Goal: Task Accomplishment & Management: Manage account settings

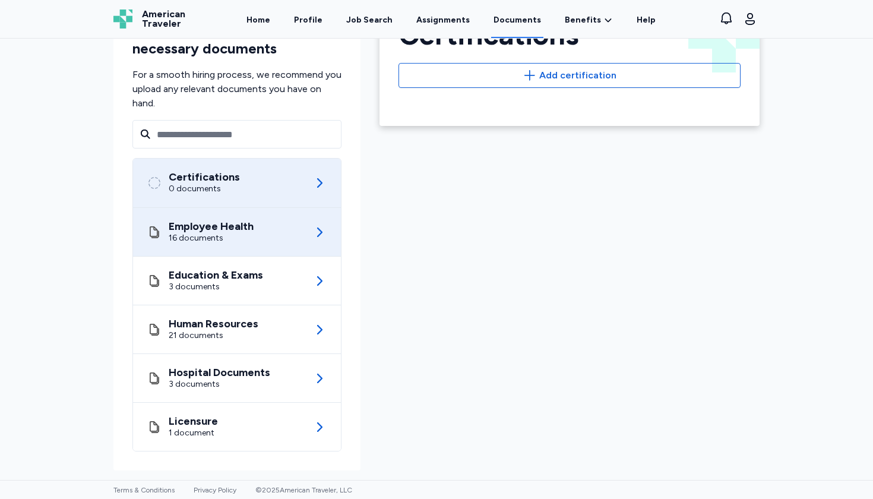
click at [273, 230] on div "Employee Health 16 documents" at bounding box center [236, 232] width 179 height 48
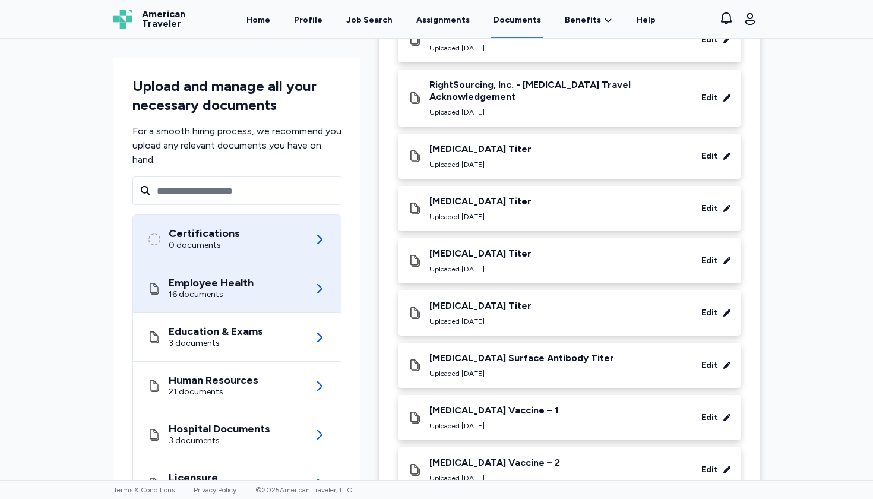
scroll to position [291, 0]
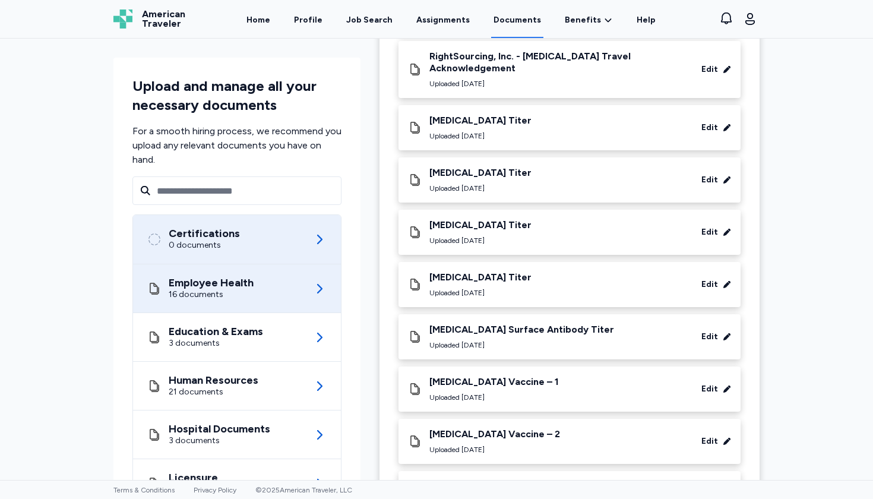
click at [311, 235] on div "Certifications 0 documents" at bounding box center [236, 239] width 179 height 49
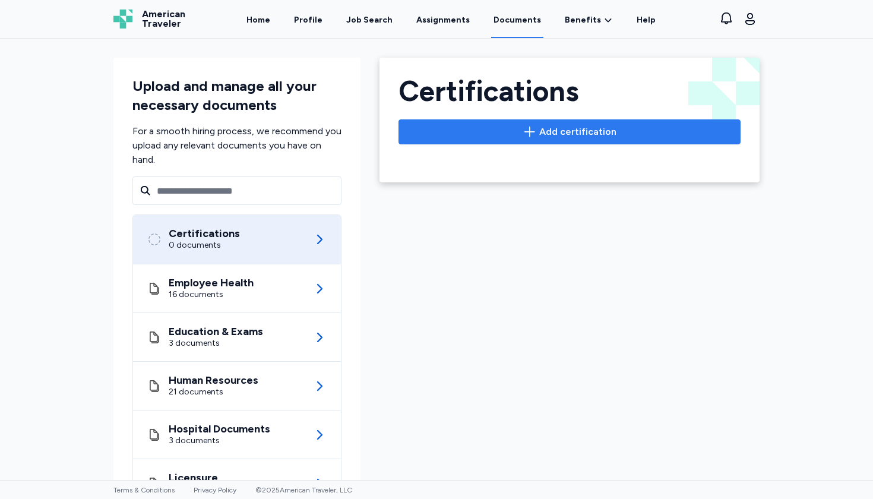
click at [470, 138] on span "Add certification" at bounding box center [570, 132] width 322 height 14
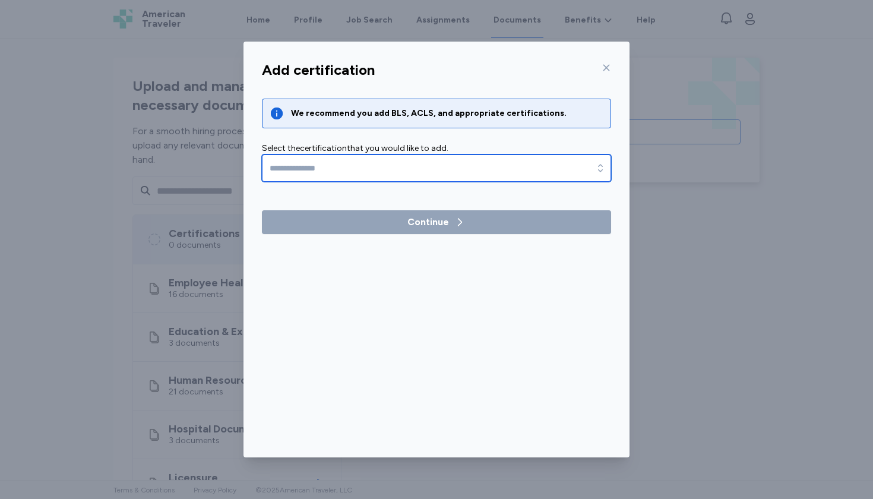
click at [340, 158] on input "text" at bounding box center [436, 167] width 349 height 27
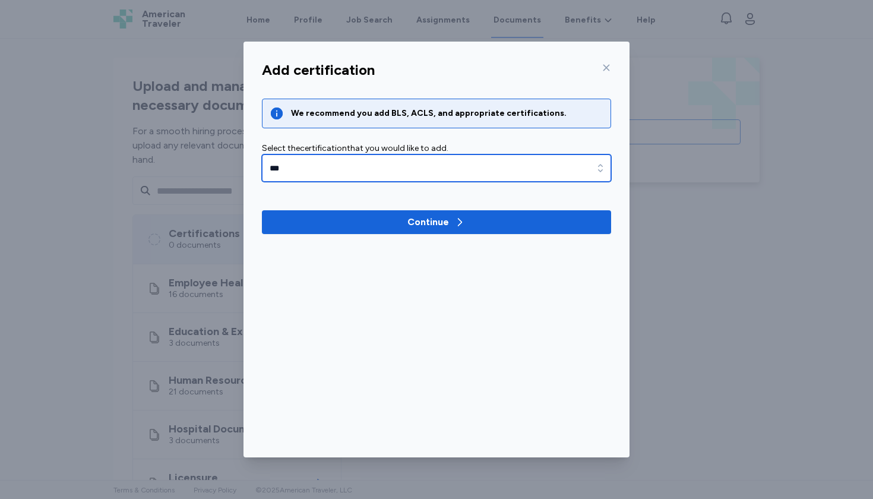
type input "**********"
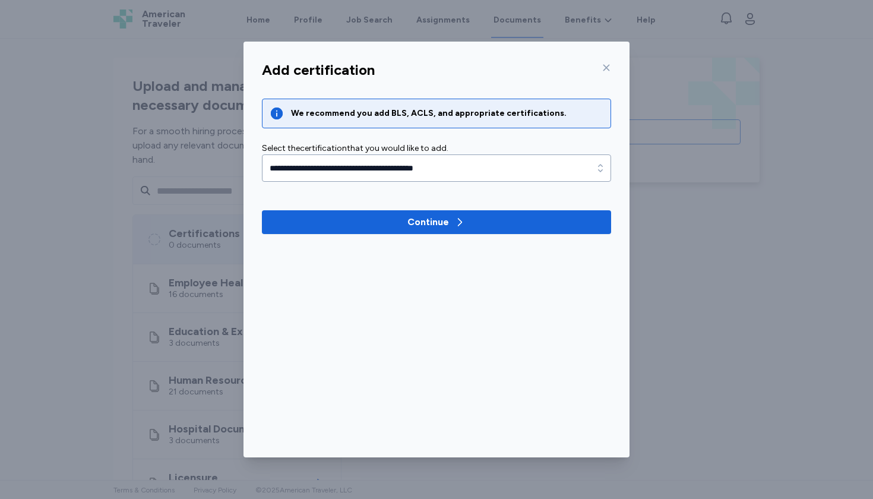
click at [605, 68] on icon at bounding box center [607, 68] width 10 height 10
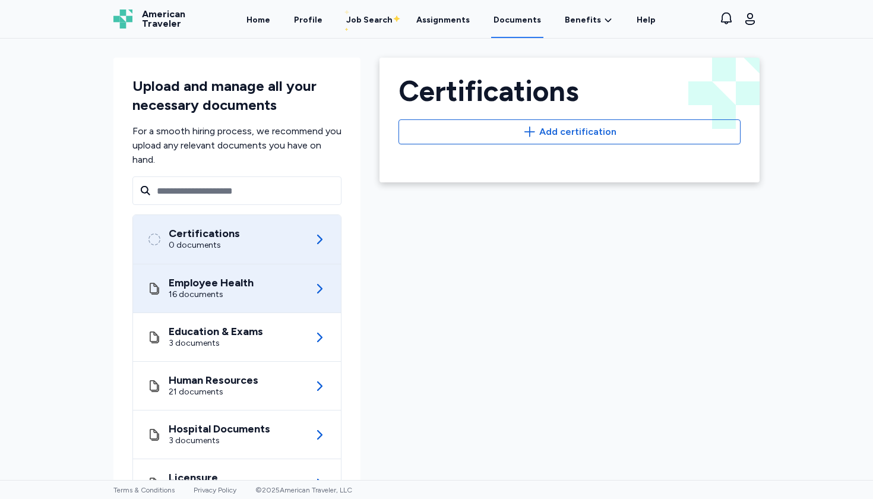
click at [277, 296] on div "Employee Health 16 documents" at bounding box center [236, 288] width 179 height 48
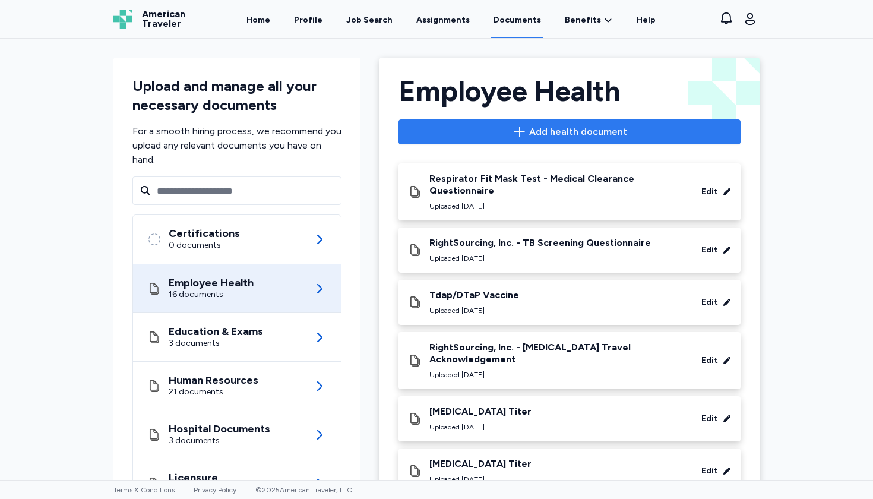
click at [593, 129] on span "Add health document" at bounding box center [578, 132] width 98 height 14
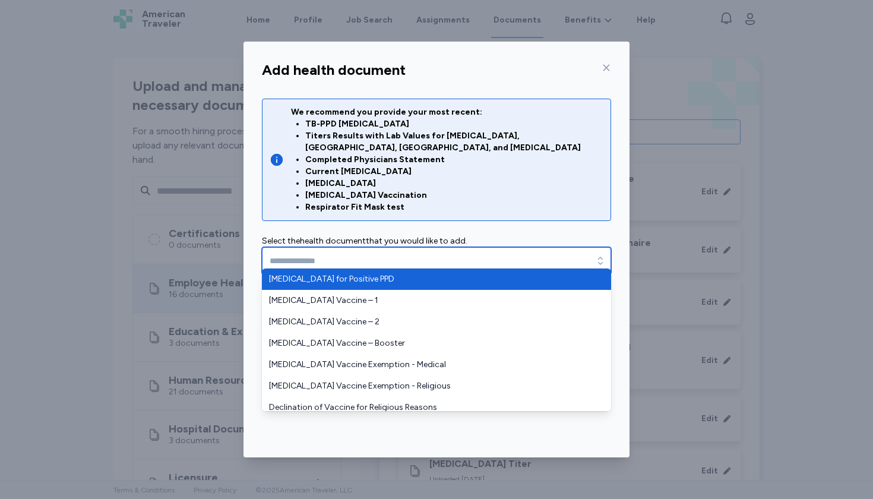
click at [379, 255] on input "text" at bounding box center [436, 260] width 349 height 27
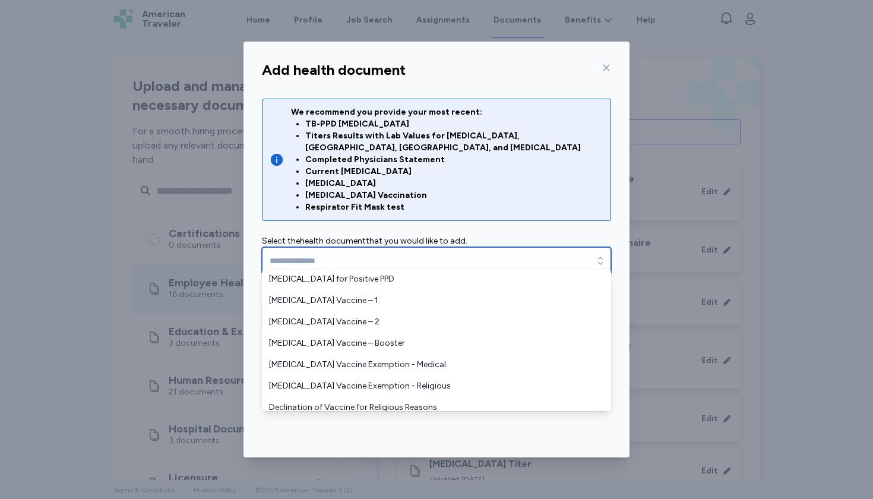
click at [447, 249] on input "text" at bounding box center [436, 260] width 349 height 27
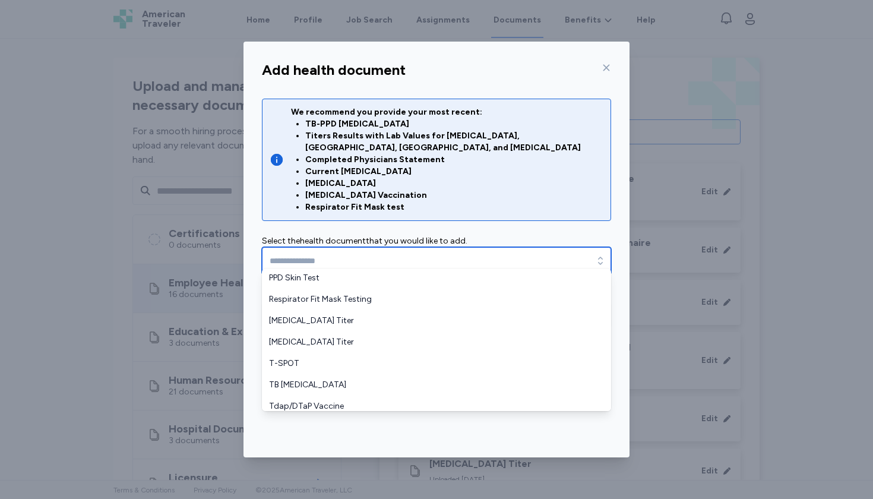
scroll to position [434, 0]
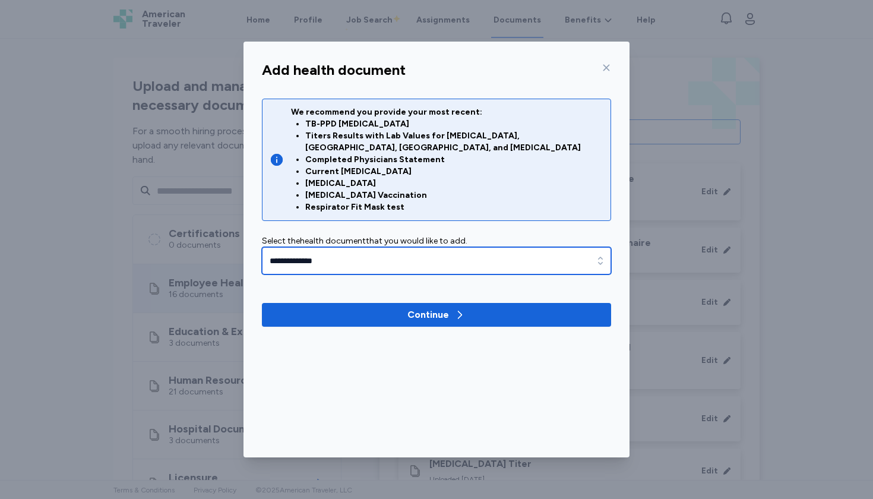
click at [509, 248] on input "**********" at bounding box center [436, 260] width 349 height 27
click at [511, 248] on input "**********" at bounding box center [436, 260] width 349 height 27
click at [586, 249] on input "**********" at bounding box center [436, 260] width 349 height 27
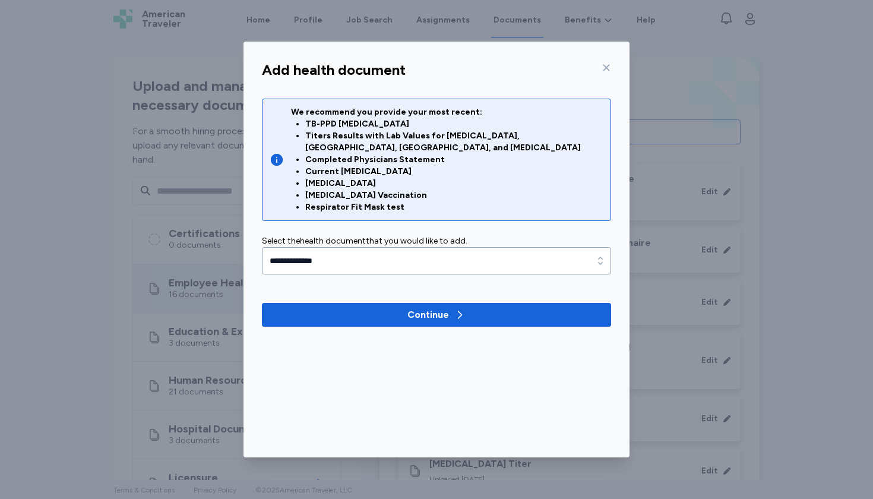
click at [612, 251] on div "**********" at bounding box center [436, 212] width 368 height 257
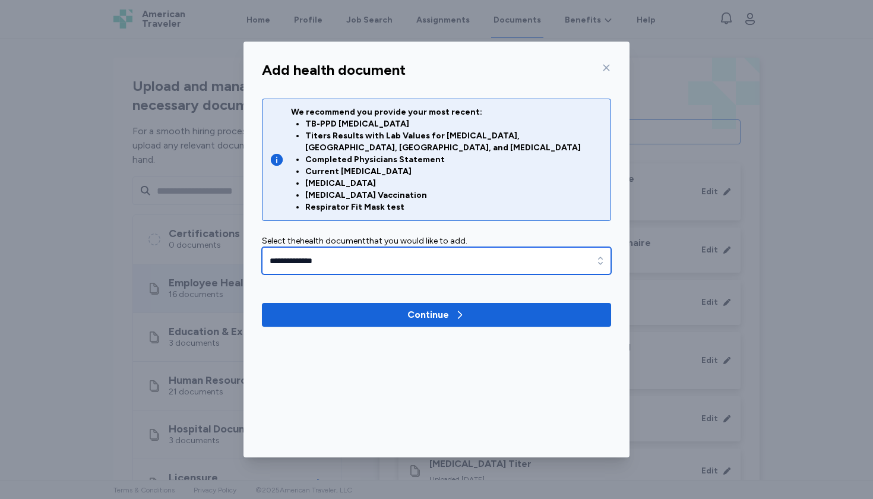
click at [586, 254] on input "**********" at bounding box center [436, 260] width 349 height 27
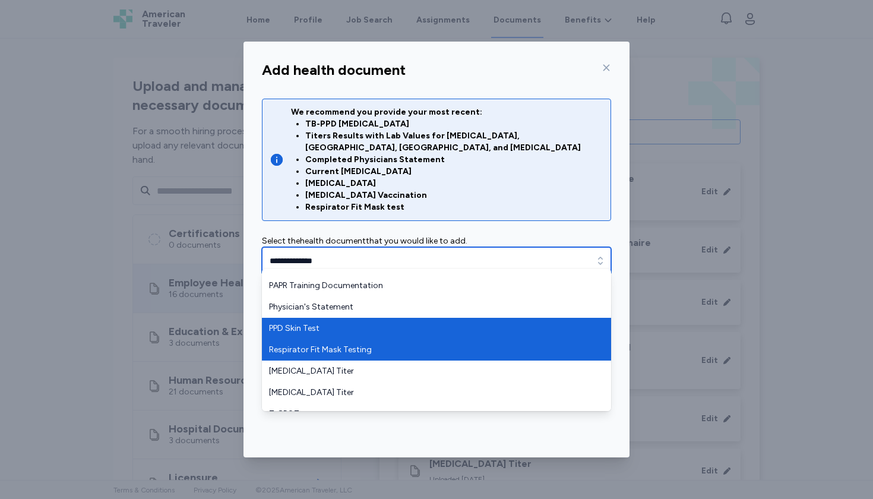
scroll to position [334, 0]
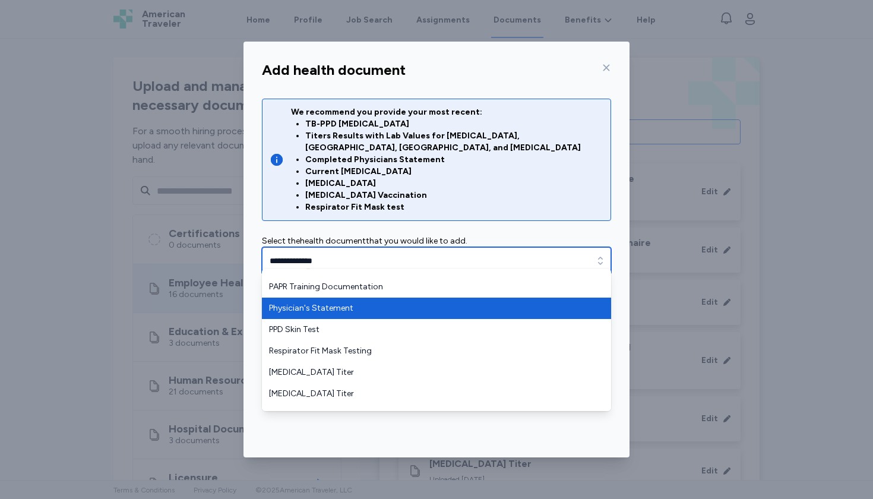
type input "**********"
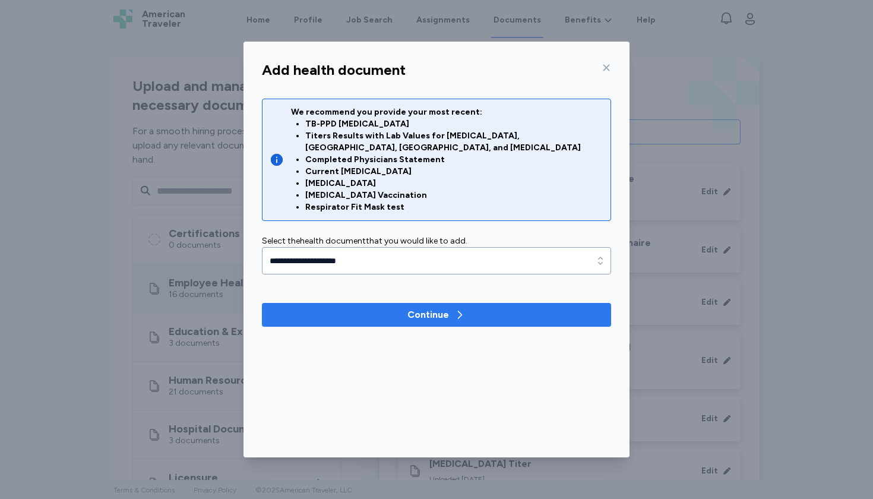
click at [467, 308] on span "Continue" at bounding box center [436, 315] width 330 height 14
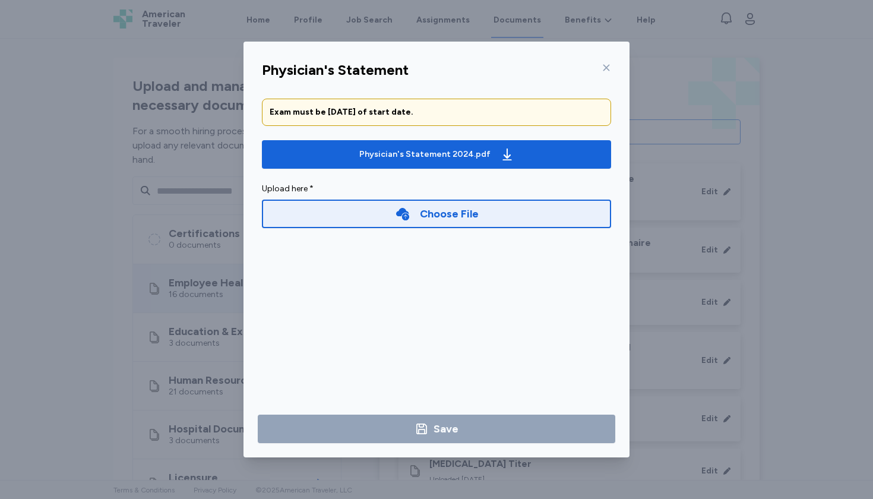
click at [486, 230] on div "Choose File" at bounding box center [436, 214] width 349 height 38
click at [486, 219] on div "Choose File" at bounding box center [436, 214] width 349 height 29
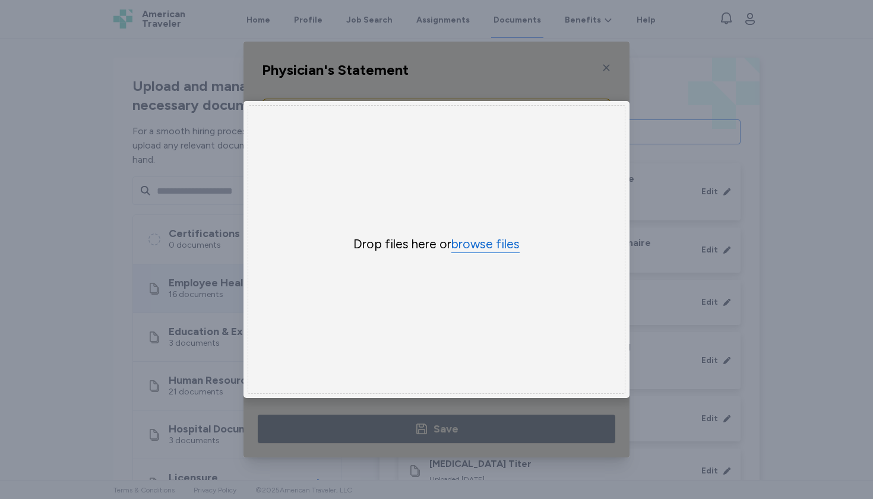
click at [490, 245] on button "browse files" at bounding box center [485, 244] width 68 height 17
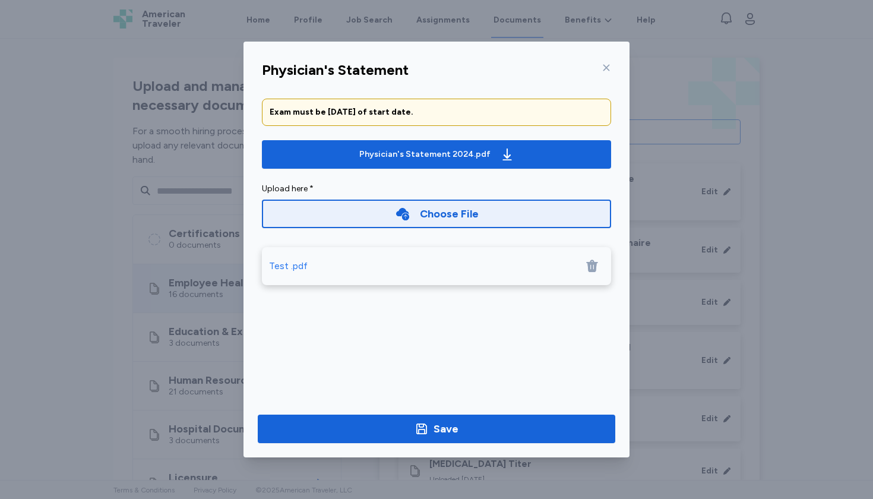
click at [584, 268] on div at bounding box center [592, 266] width 24 height 24
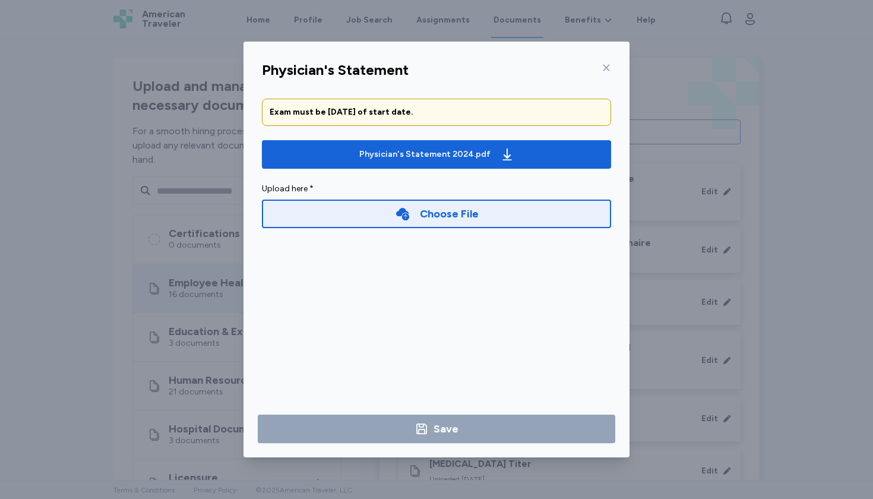
click at [460, 215] on div "Choose File" at bounding box center [449, 213] width 59 height 17
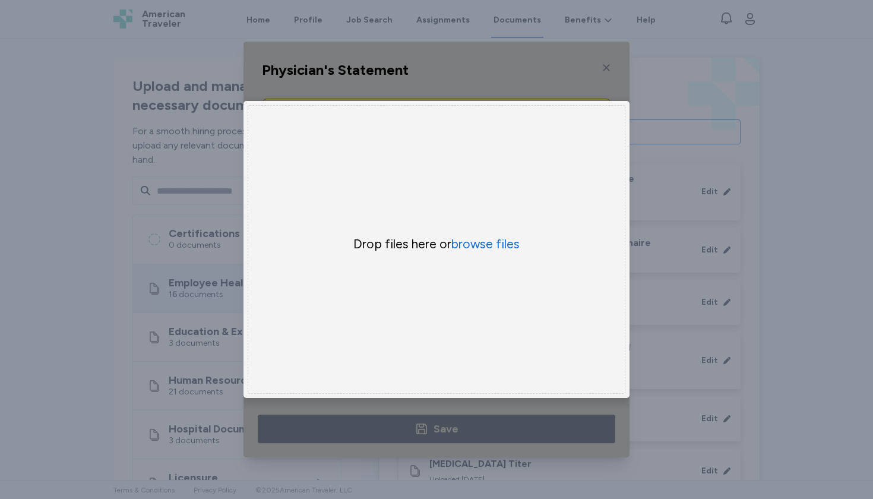
click at [612, 106] on div "Drop files here or browse files" at bounding box center [437, 249] width 378 height 289
click at [608, 55] on div "Uppy Dashboard Window (Press escape to close)" at bounding box center [437, 250] width 386 height 416
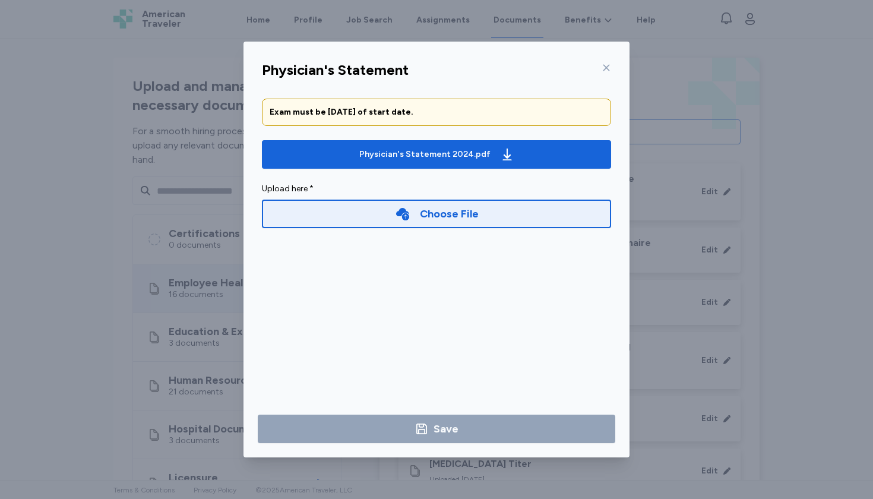
click at [604, 62] on div at bounding box center [604, 67] width 14 height 19
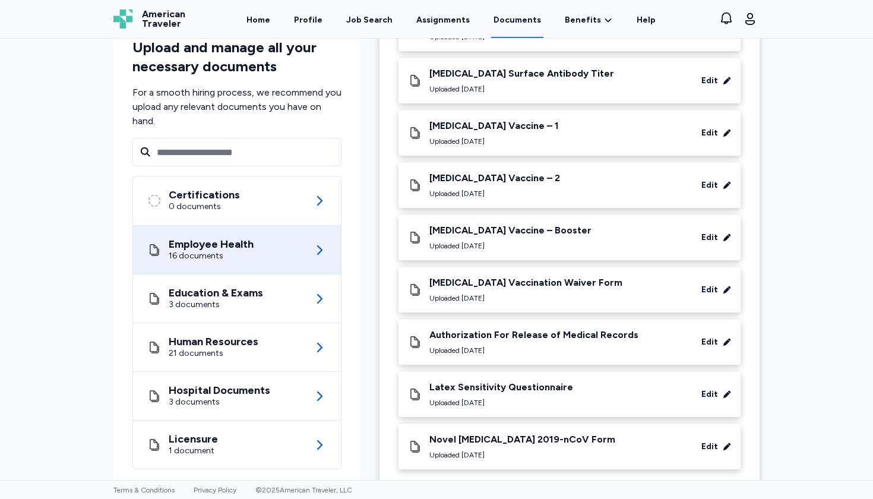
scroll to position [545, 0]
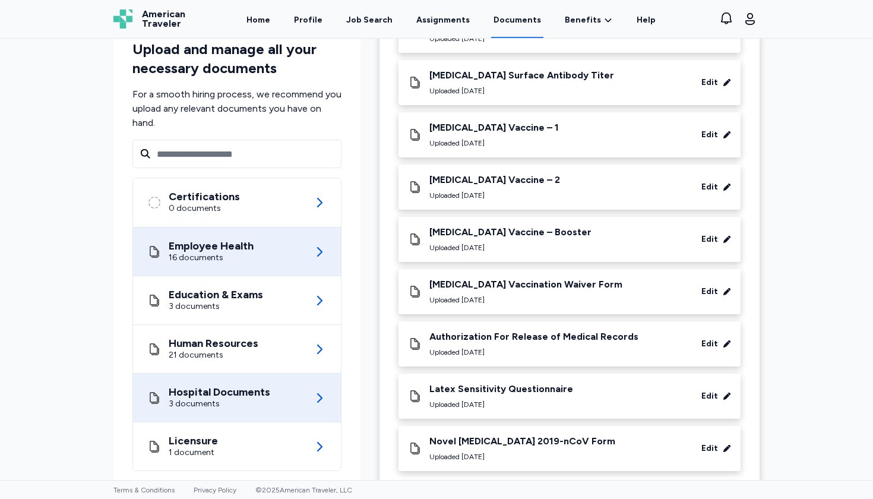
click at [258, 386] on div "Hospital Documents" at bounding box center [220, 392] width 102 height 12
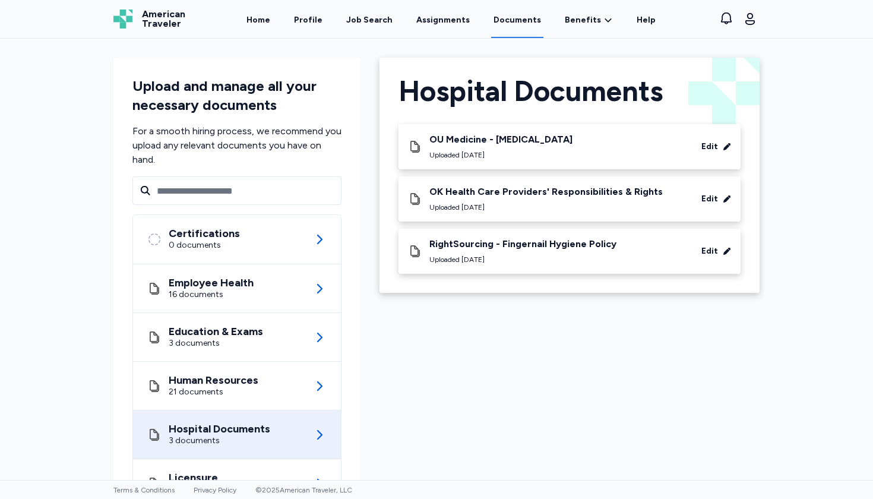
click at [711, 151] on div "Edit" at bounding box center [709, 147] width 17 height 12
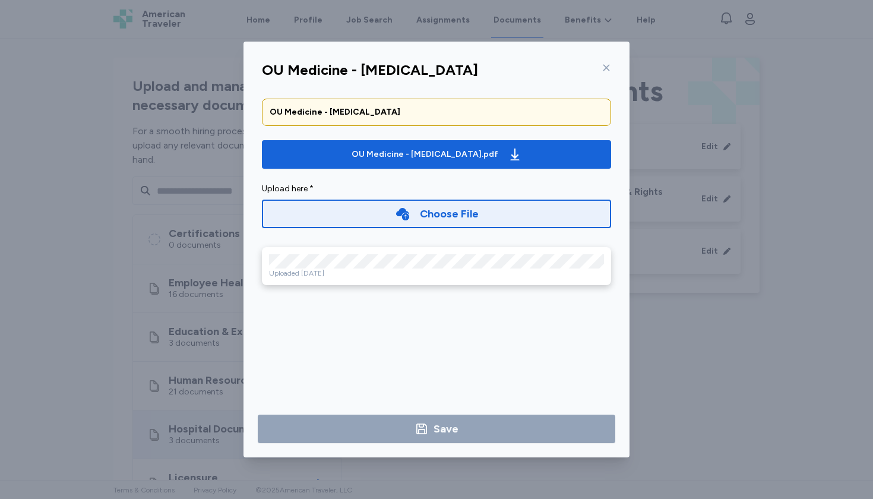
click at [609, 65] on icon at bounding box center [606, 68] width 7 height 7
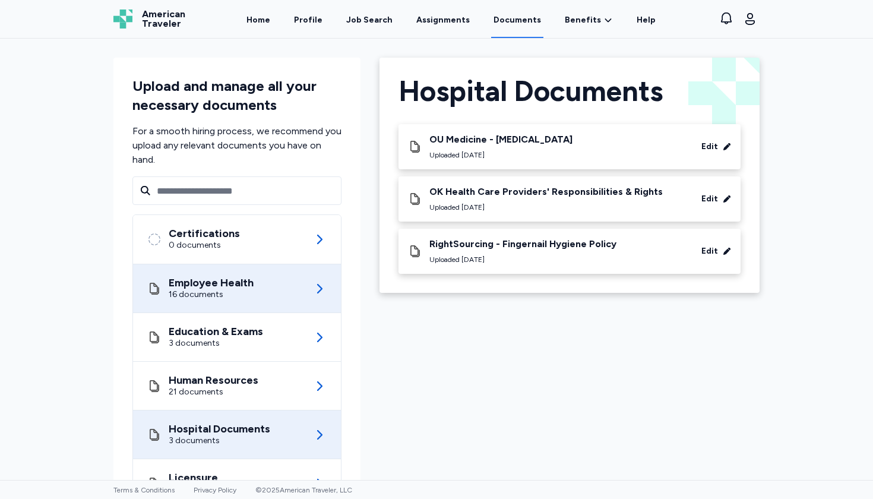
click at [309, 292] on div "Employee Health 16 documents" at bounding box center [236, 288] width 179 height 48
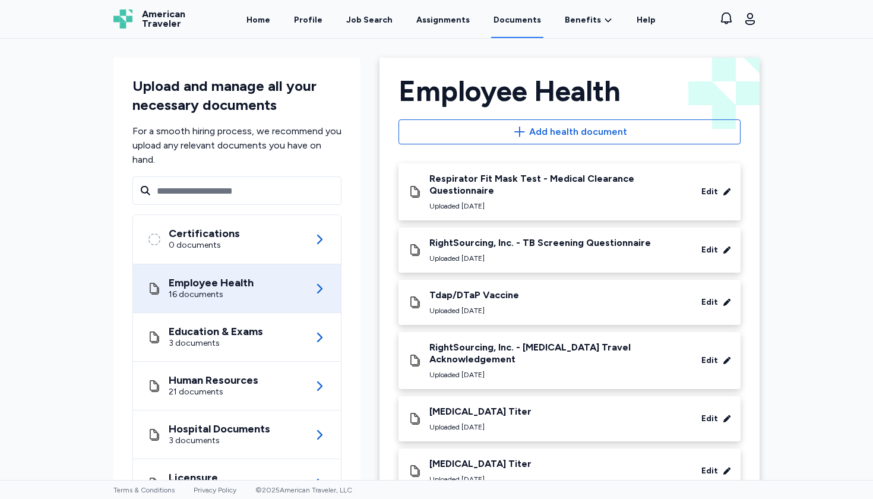
click at [710, 189] on div "Edit" at bounding box center [709, 192] width 17 height 12
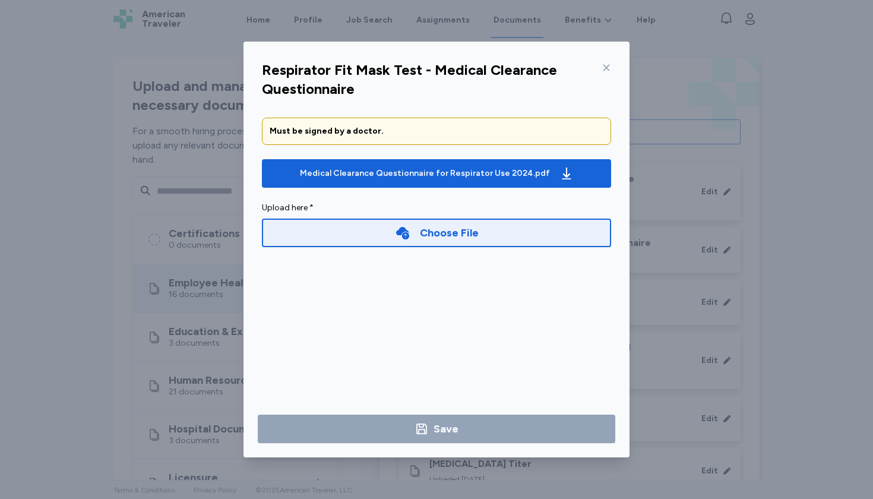
click at [363, 228] on div "Choose File" at bounding box center [436, 233] width 349 height 29
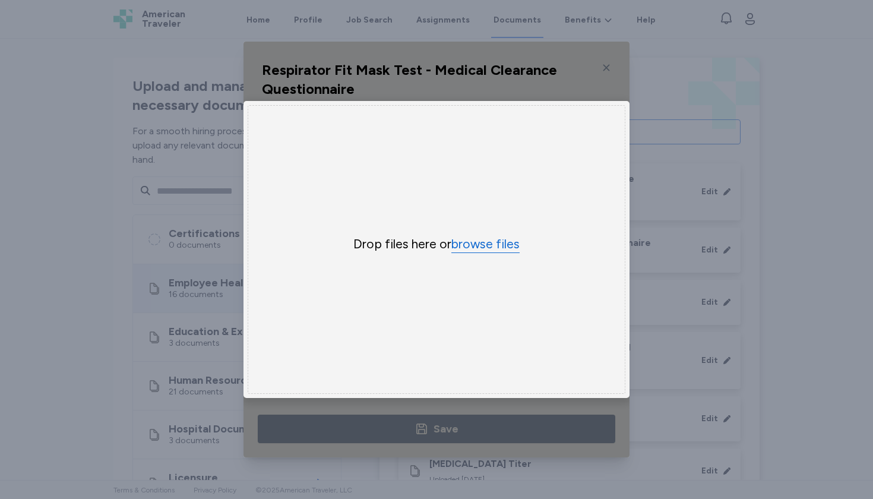
click at [464, 249] on button "browse files" at bounding box center [485, 244] width 68 height 17
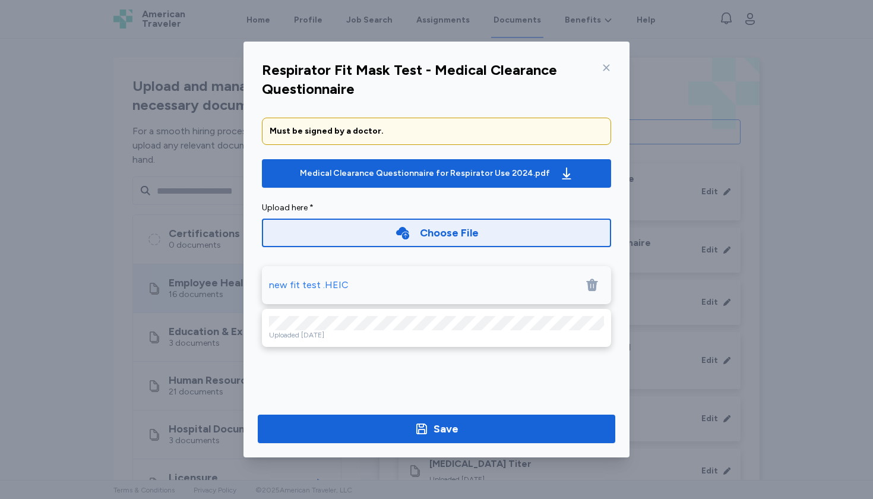
click at [342, 284] on div "new fit test .HEIC" at bounding box center [309, 285] width 80 height 14
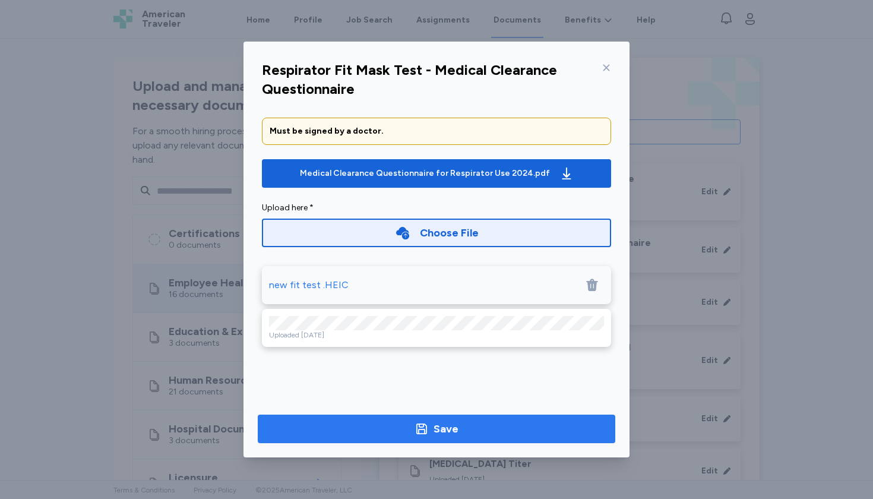
click at [397, 434] on span "Save" at bounding box center [436, 428] width 339 height 17
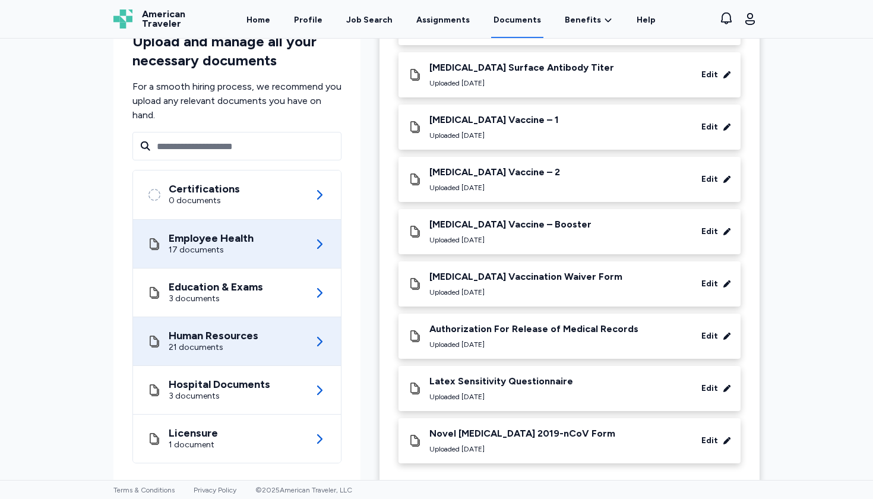
click at [258, 343] on div "Human Resources 21 documents" at bounding box center [236, 341] width 179 height 48
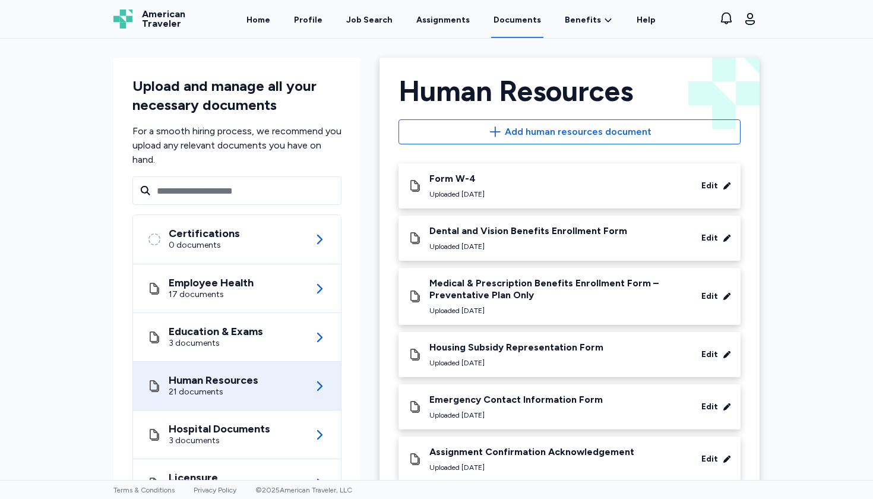
click at [714, 181] on div "Edit" at bounding box center [709, 186] width 17 height 12
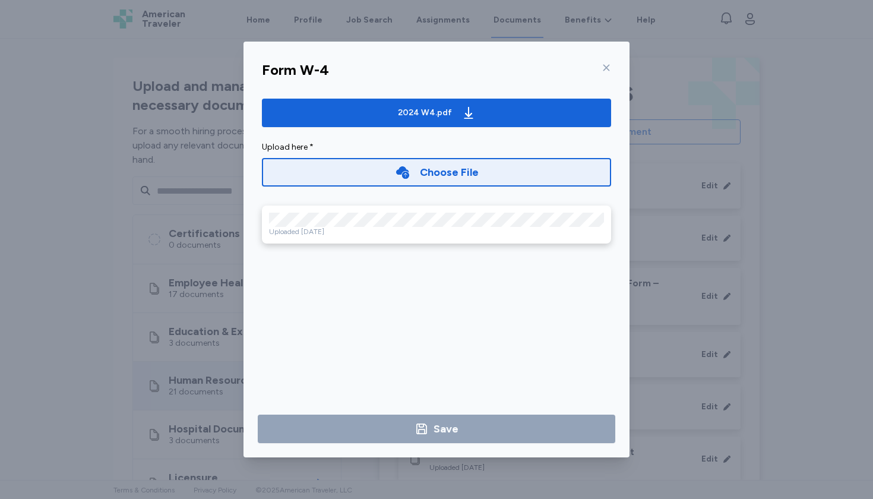
click at [611, 65] on icon at bounding box center [607, 68] width 10 height 10
